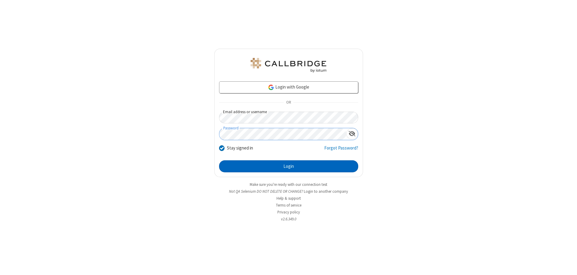
click at [288, 166] on button "Login" at bounding box center [288, 166] width 139 height 12
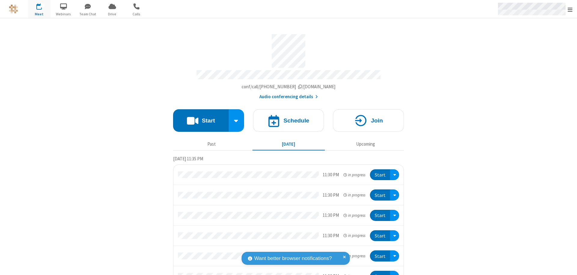
click at [570, 9] on span "Open menu" at bounding box center [570, 10] width 5 height 6
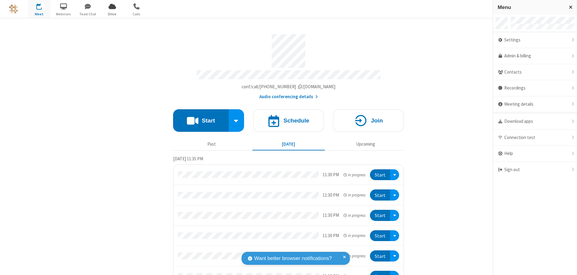
click at [112, 14] on span "Drive" at bounding box center [112, 13] width 23 height 5
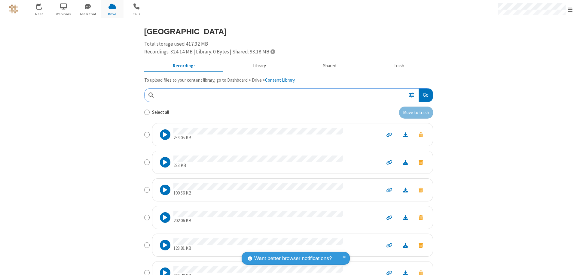
click at [256, 66] on button "Library" at bounding box center [259, 65] width 70 height 11
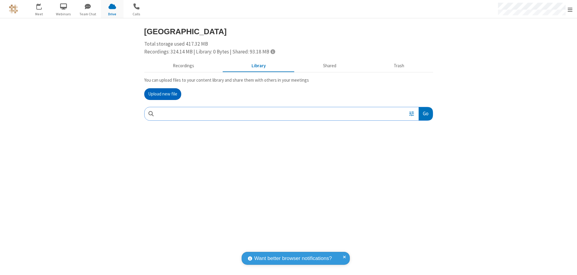
click at [163, 94] on button "Upload new file" at bounding box center [162, 94] width 37 height 12
